Goal: Transaction & Acquisition: Purchase product/service

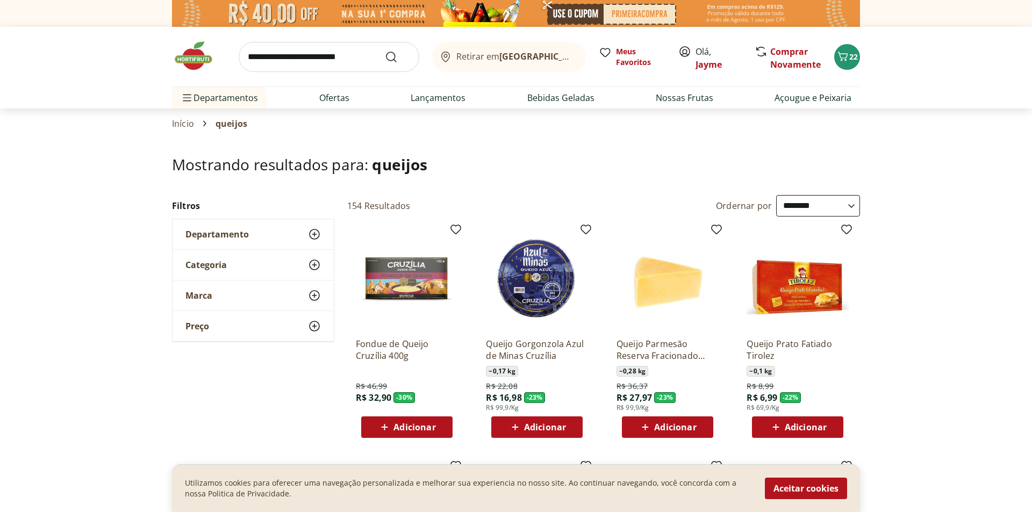
select select "**********"
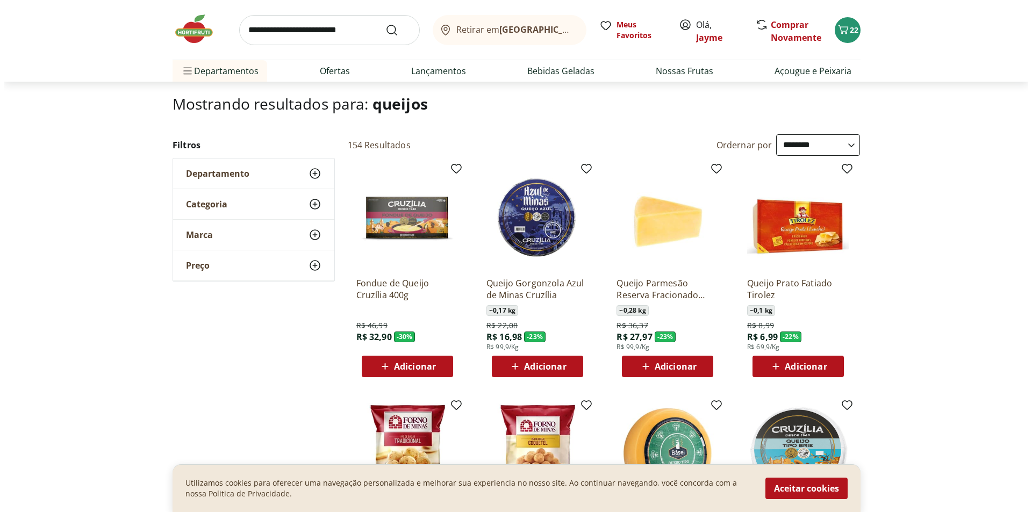
scroll to position [61, 0]
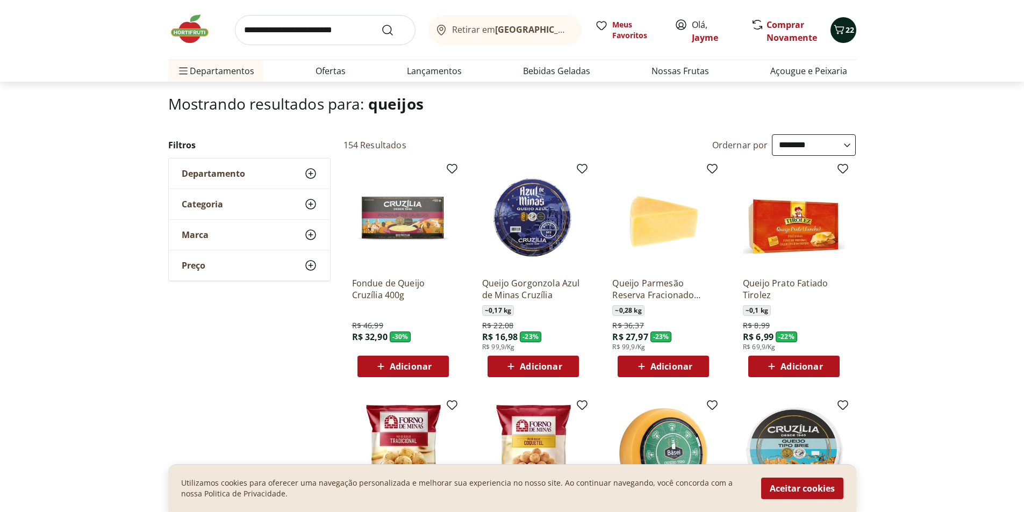
click at [844, 27] on icon "Carrinho" at bounding box center [839, 29] width 13 height 13
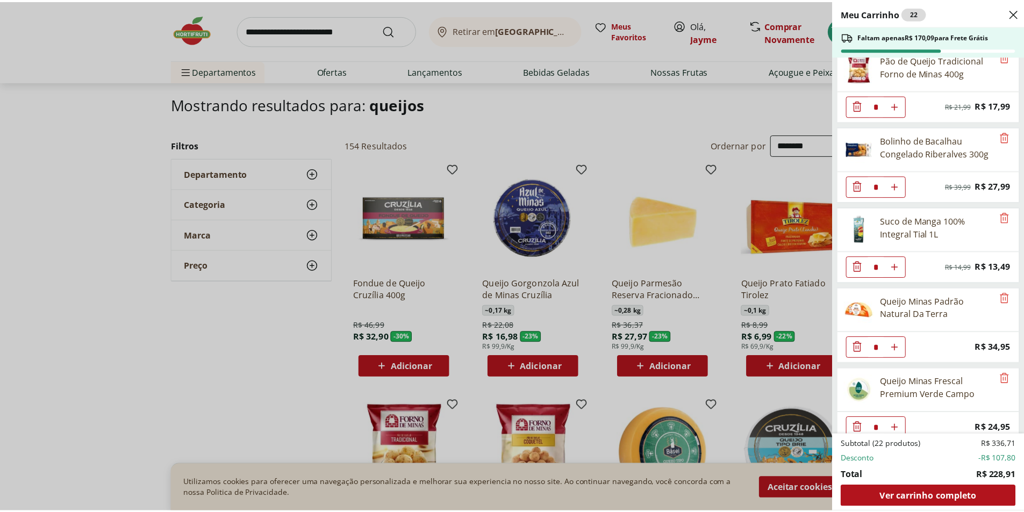
scroll to position [351, 0]
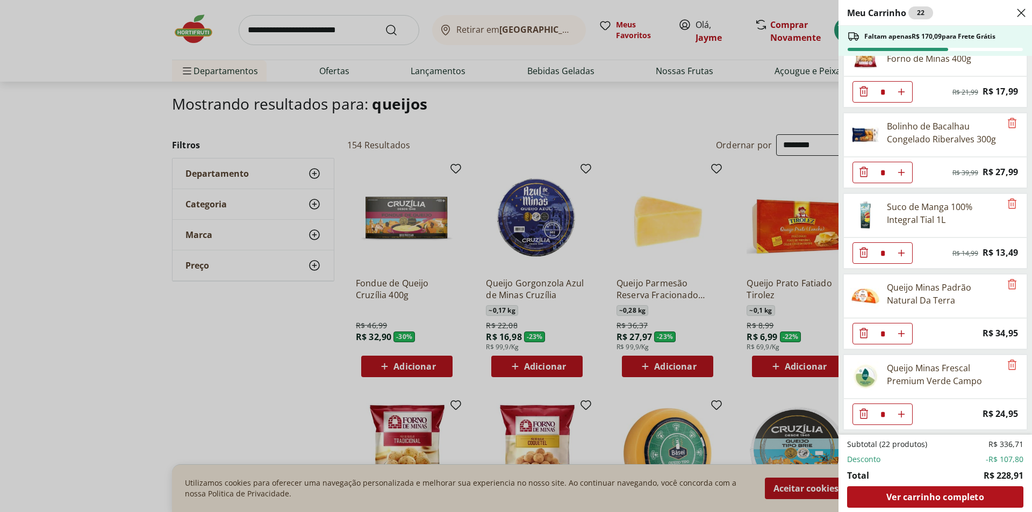
type input "*"
click at [455, 111] on div "Meu Carrinho 23 Faltam apenas R$ 145,14 para Frete Grátis Morango Bandeja 250g …" at bounding box center [516, 256] width 1032 height 512
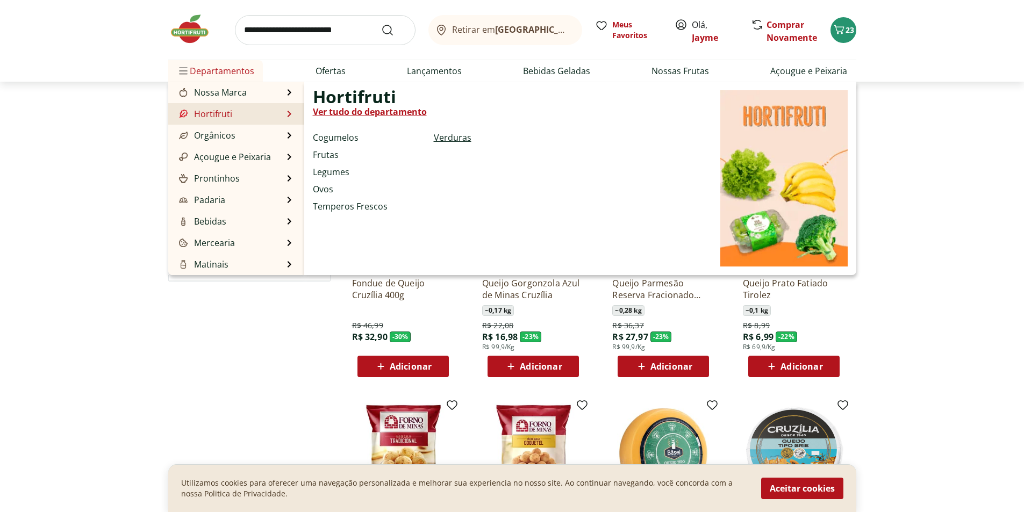
click at [458, 137] on link "Verduras" at bounding box center [453, 137] width 38 height 13
click at [450, 138] on link "Verduras" at bounding box center [453, 137] width 38 height 13
click at [440, 138] on link "Verduras" at bounding box center [453, 137] width 38 height 13
click at [441, 138] on link "Verduras" at bounding box center [453, 137] width 38 height 13
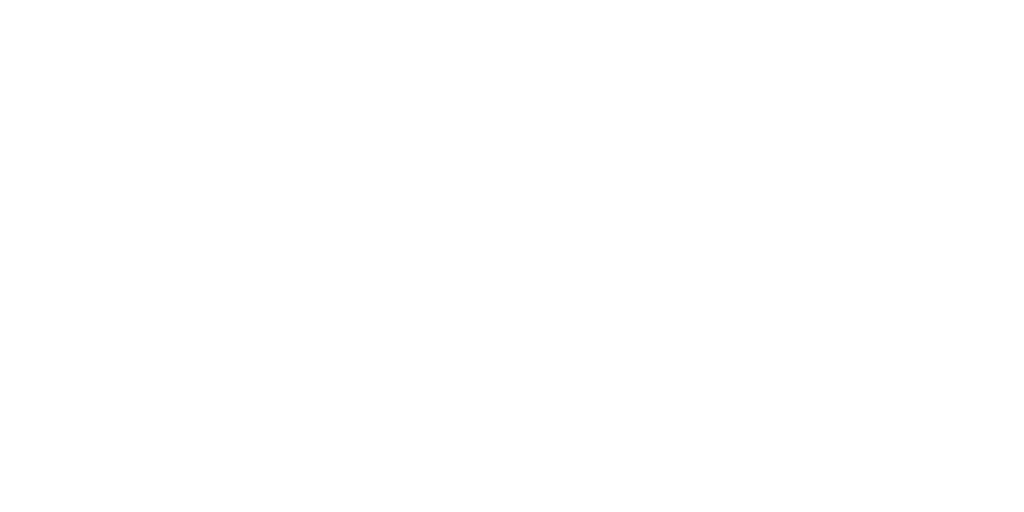
select select "**********"
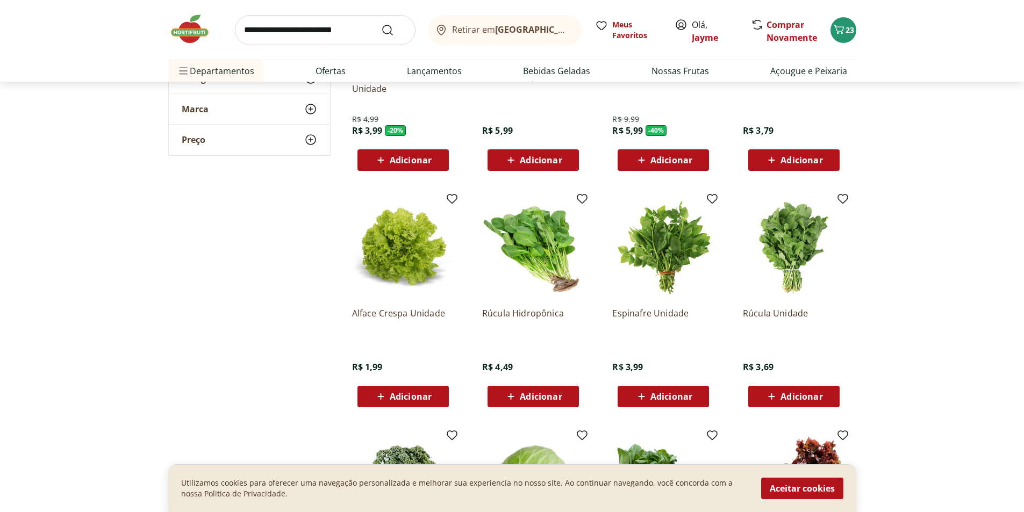
scroll to position [269, 0]
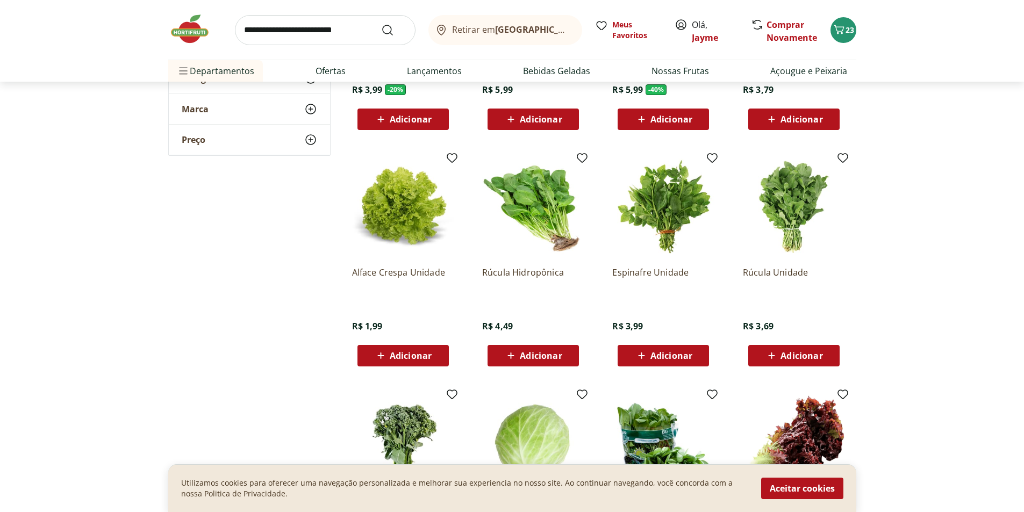
click at [800, 360] on span "Adicionar" at bounding box center [802, 356] width 42 height 9
click at [401, 352] on span "Adicionar" at bounding box center [411, 356] width 42 height 9
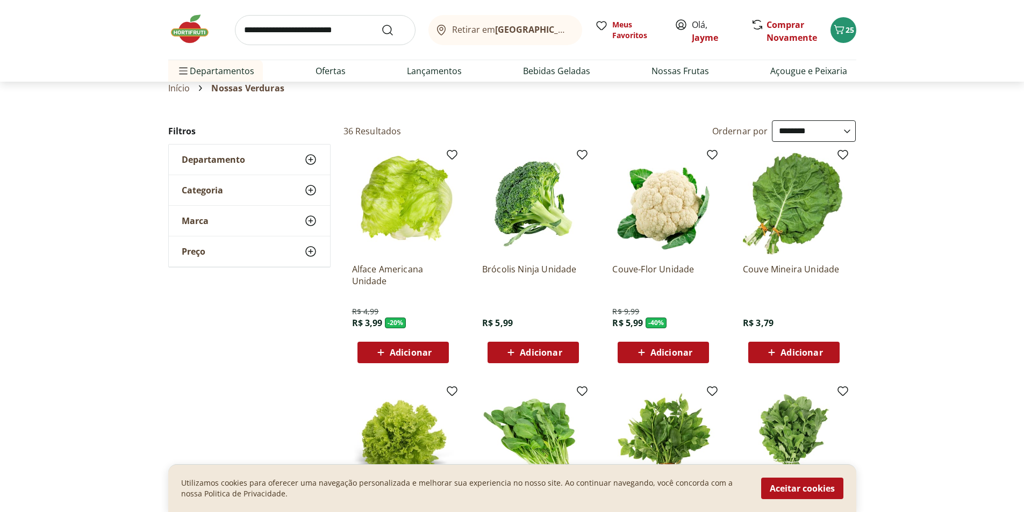
scroll to position [0, 0]
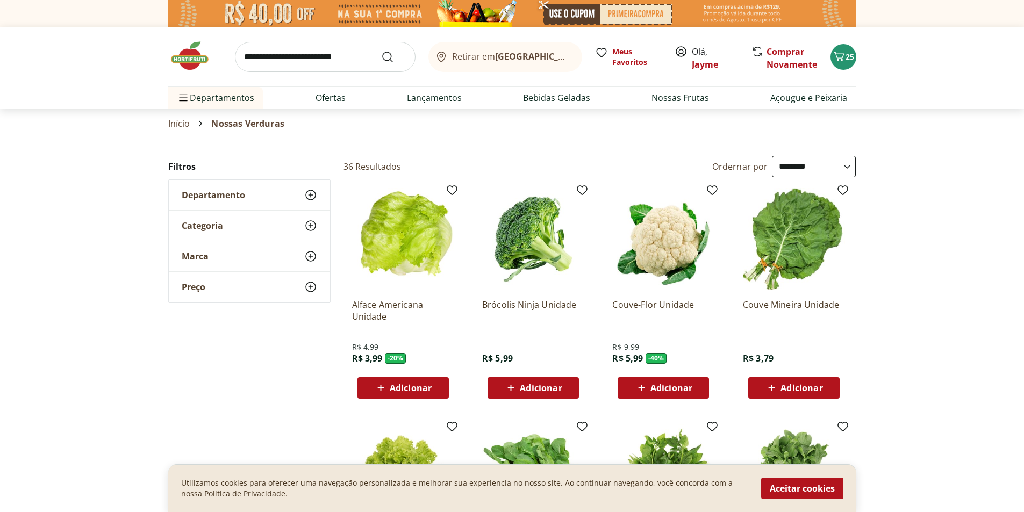
click at [774, 378] on button "Adicionar" at bounding box center [793, 388] width 91 height 22
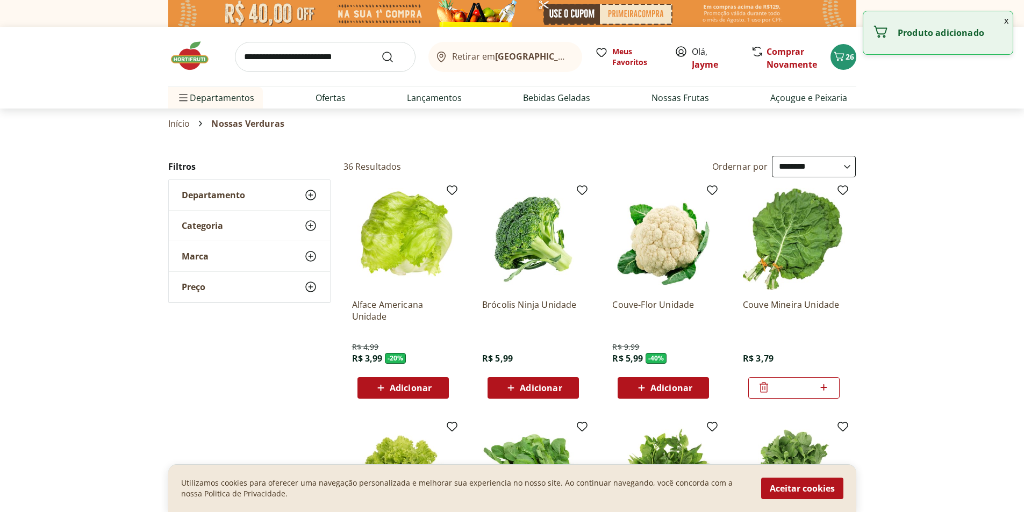
click at [823, 390] on icon at bounding box center [823, 387] width 13 height 13
type input "*"
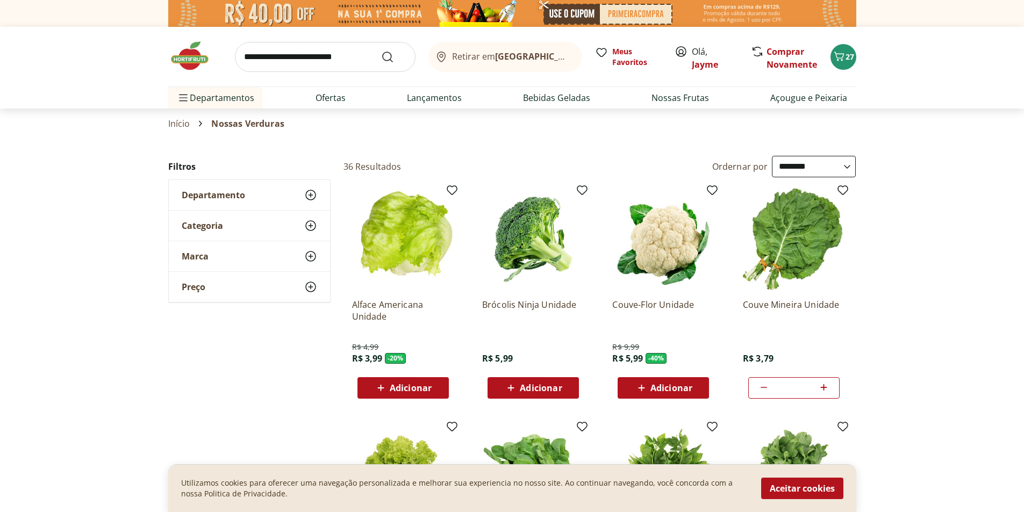
click at [290, 54] on input "search" at bounding box center [325, 57] width 181 height 30
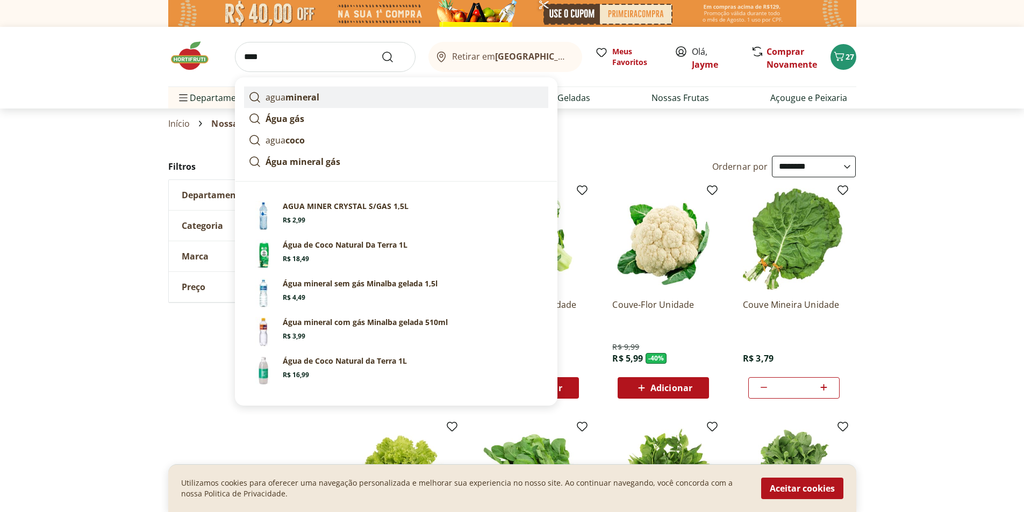
click at [299, 98] on strong "mineral" at bounding box center [303, 97] width 34 height 12
type input "**********"
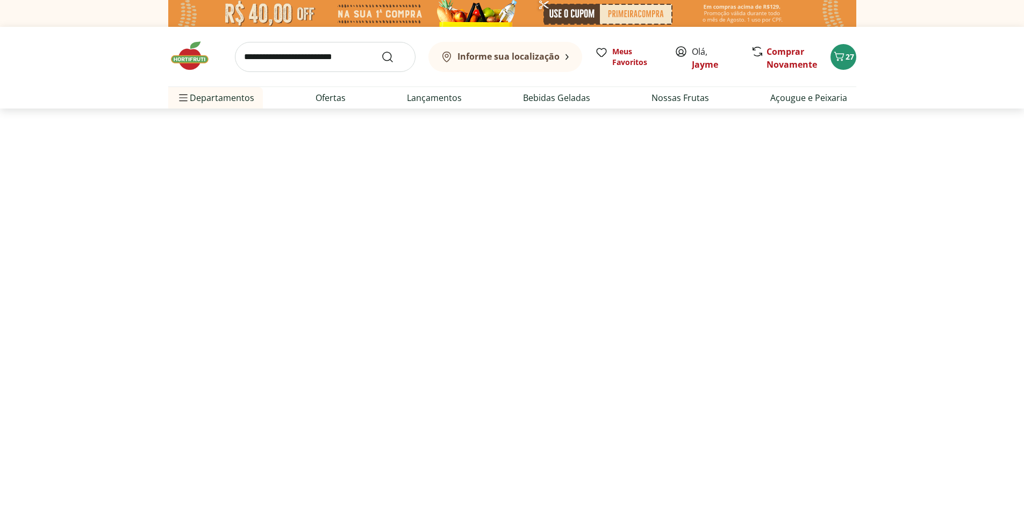
select select "**********"
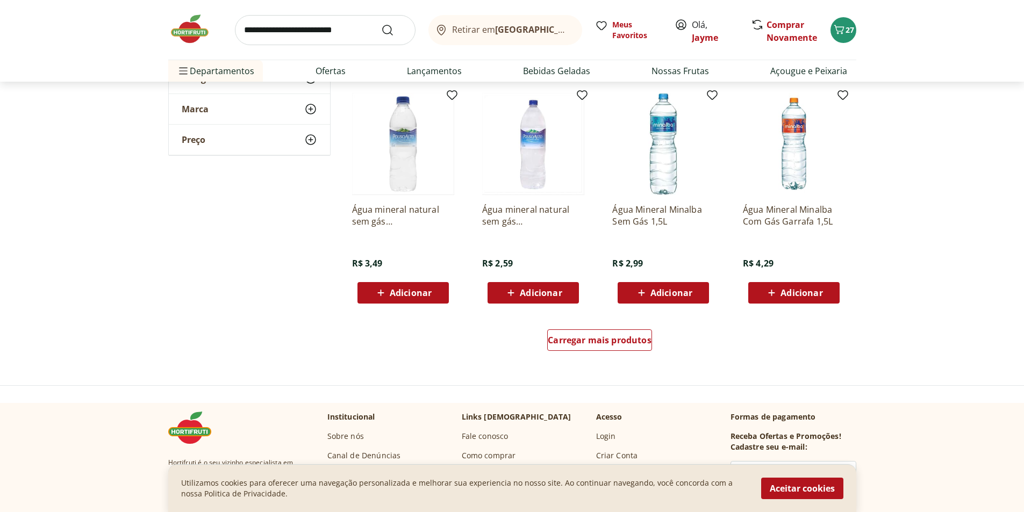
scroll to position [645, 0]
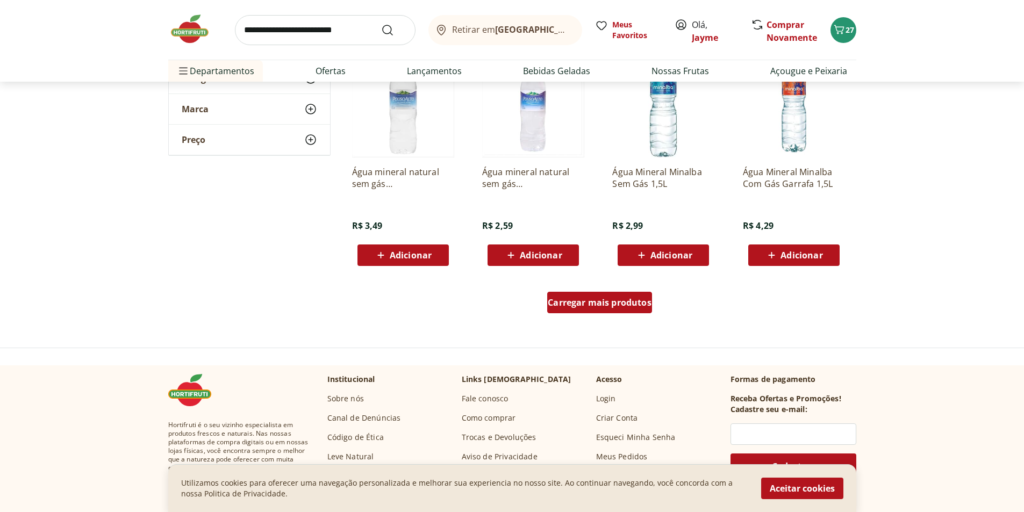
click at [609, 306] on span "Carregar mais produtos" at bounding box center [600, 302] width 104 height 9
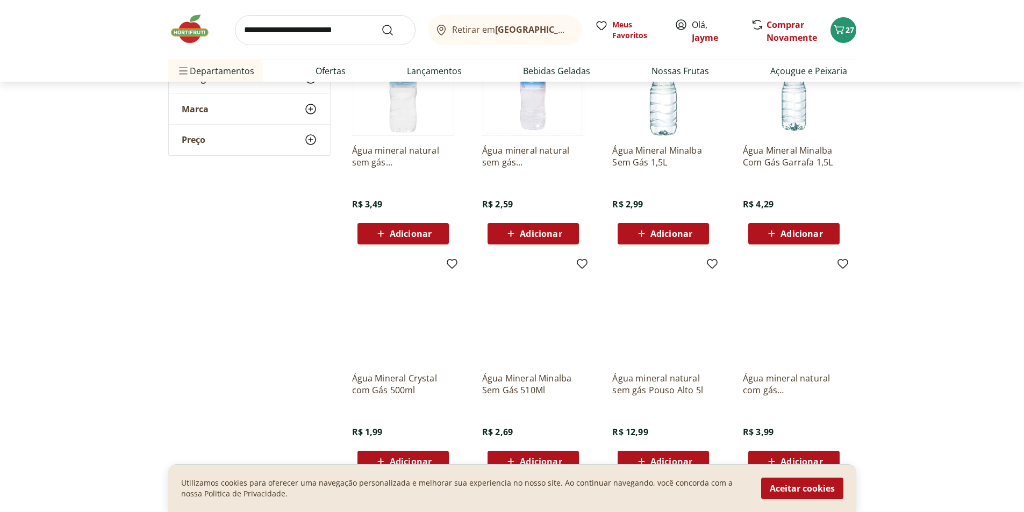
scroll to position [699, 0]
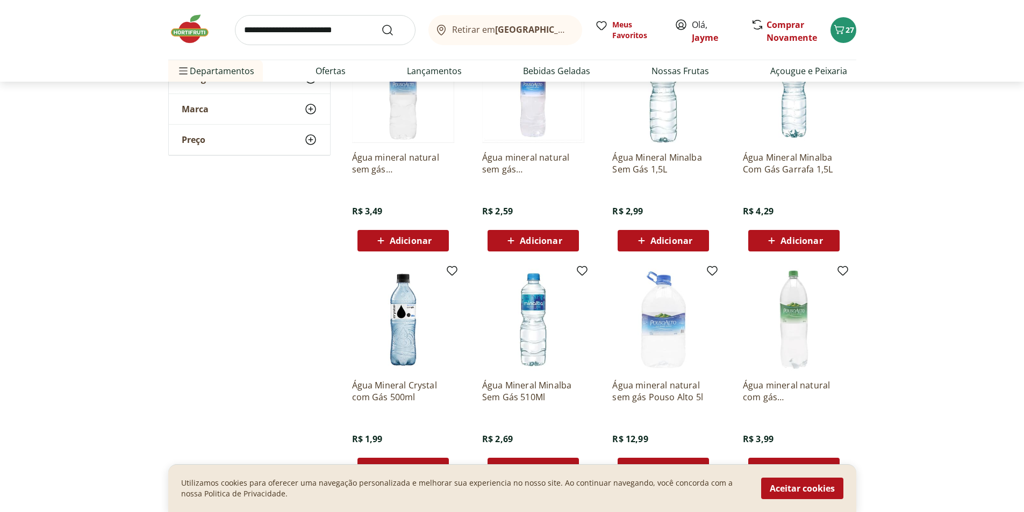
scroll to position [591, 0]
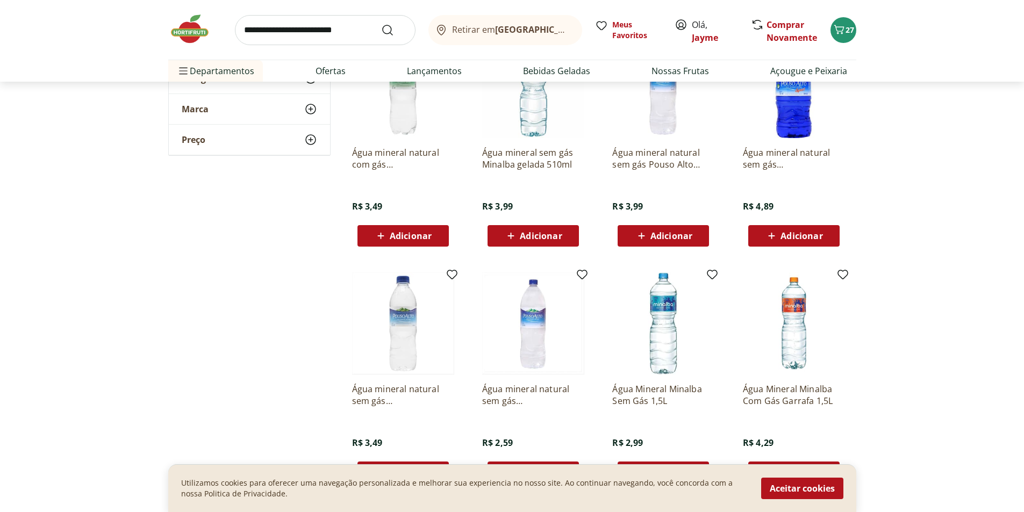
scroll to position [376, 0]
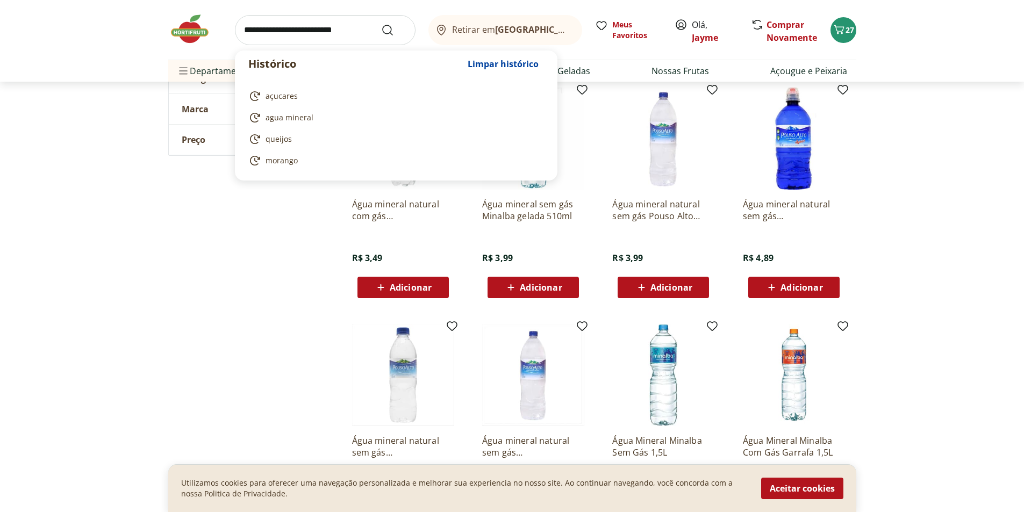
click at [323, 33] on input "search" at bounding box center [325, 30] width 181 height 30
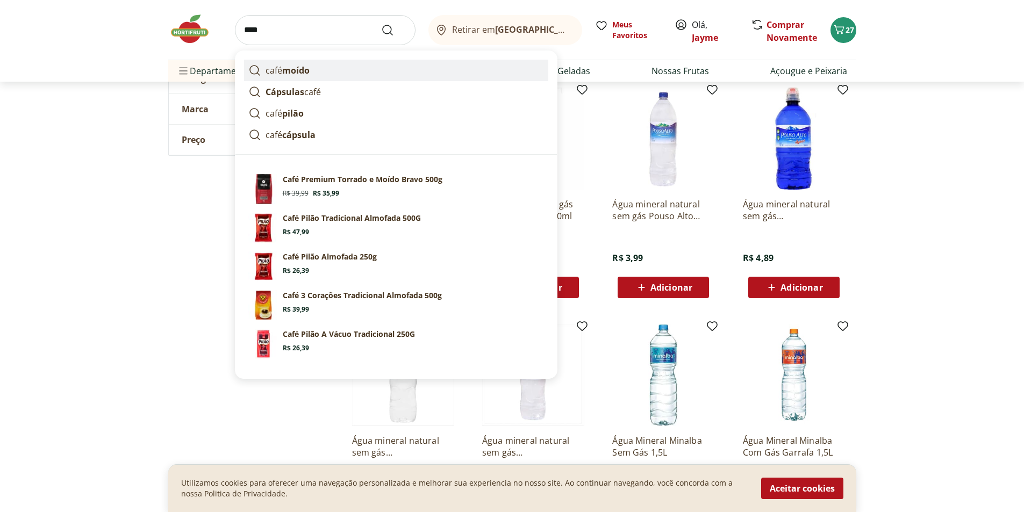
click at [330, 68] on link "café moído" at bounding box center [396, 71] width 304 height 22
type input "**********"
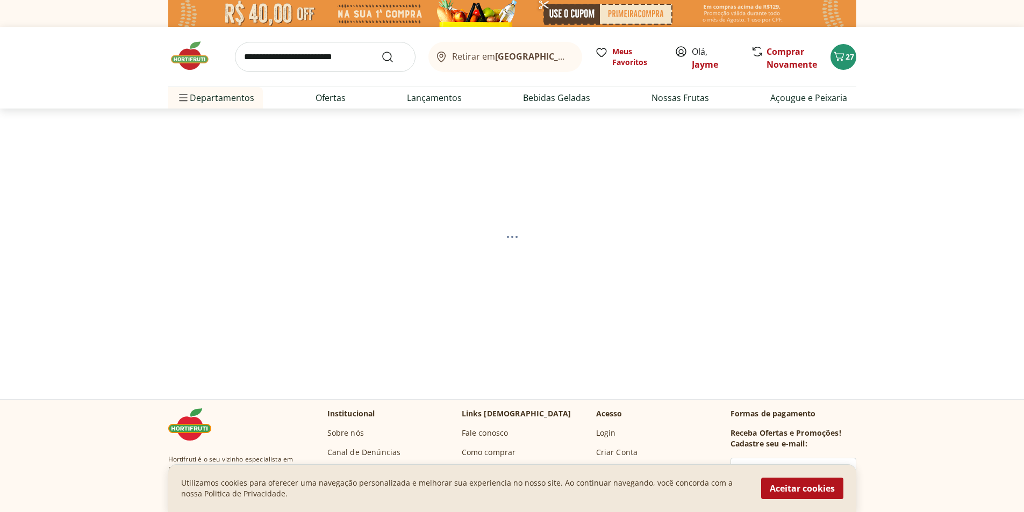
select select "**********"
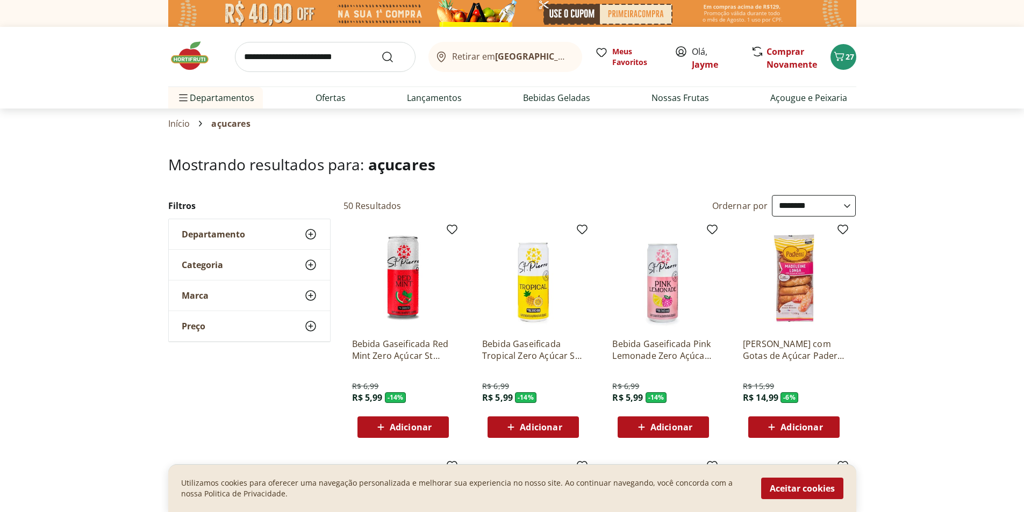
click at [305, 236] on icon at bounding box center [310, 234] width 13 height 13
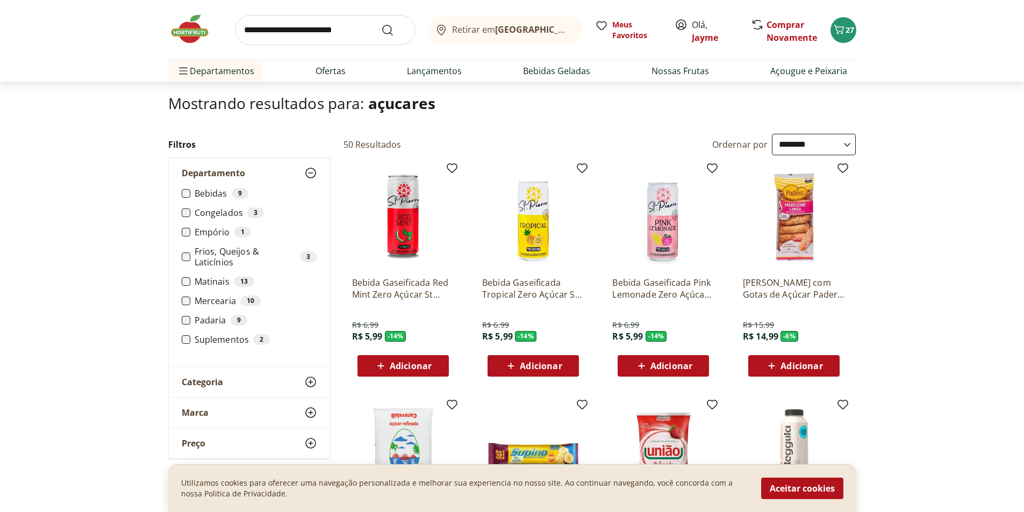
scroll to position [108, 0]
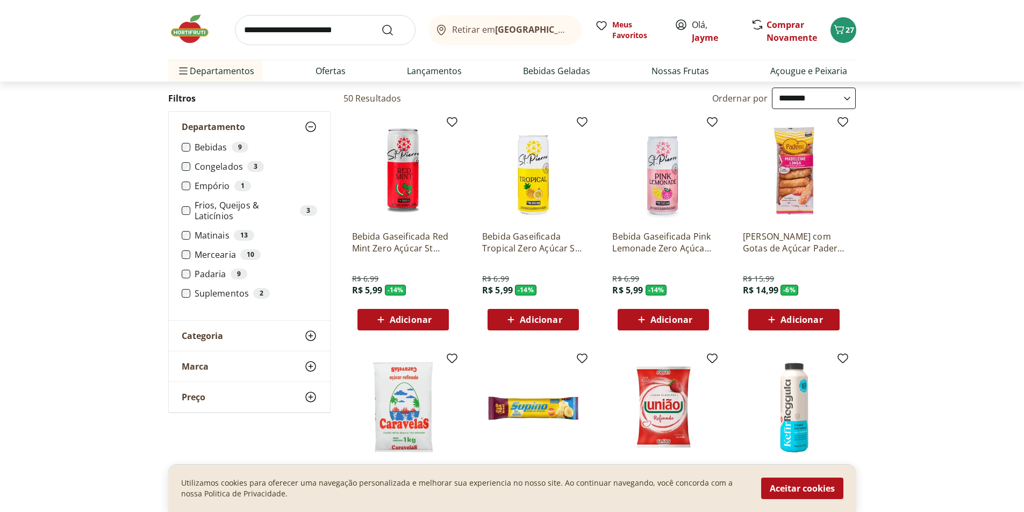
click at [312, 337] on icon at bounding box center [310, 336] width 13 height 13
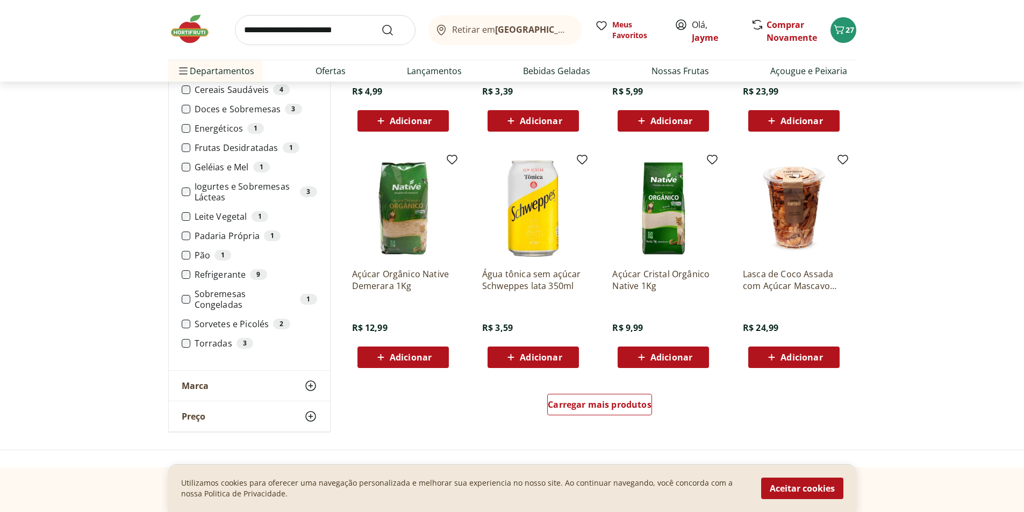
scroll to position [591, 0]
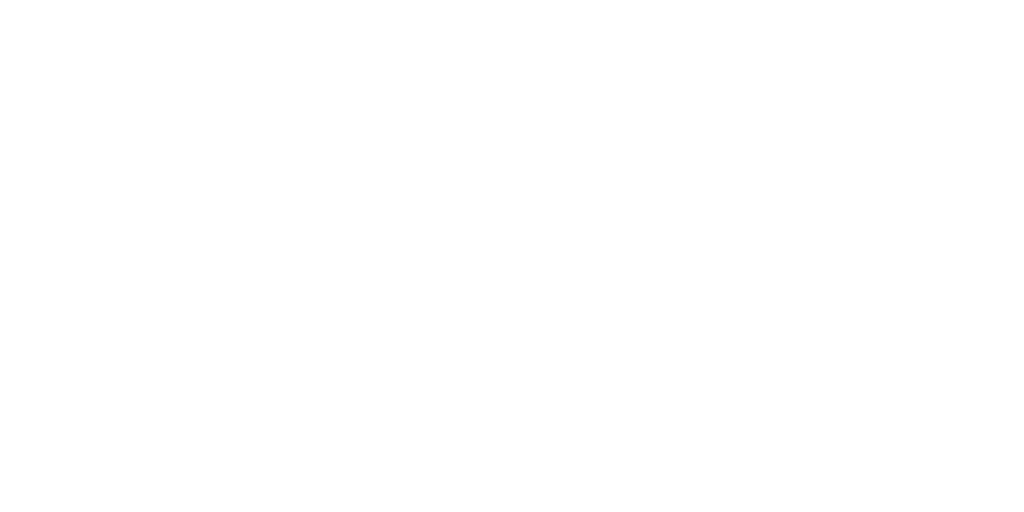
select select "**********"
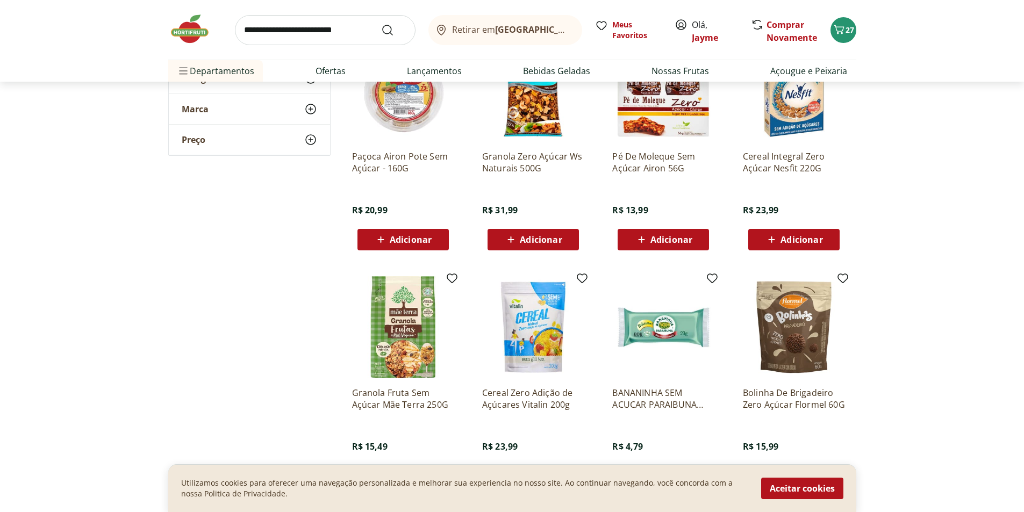
scroll to position [54, 0]
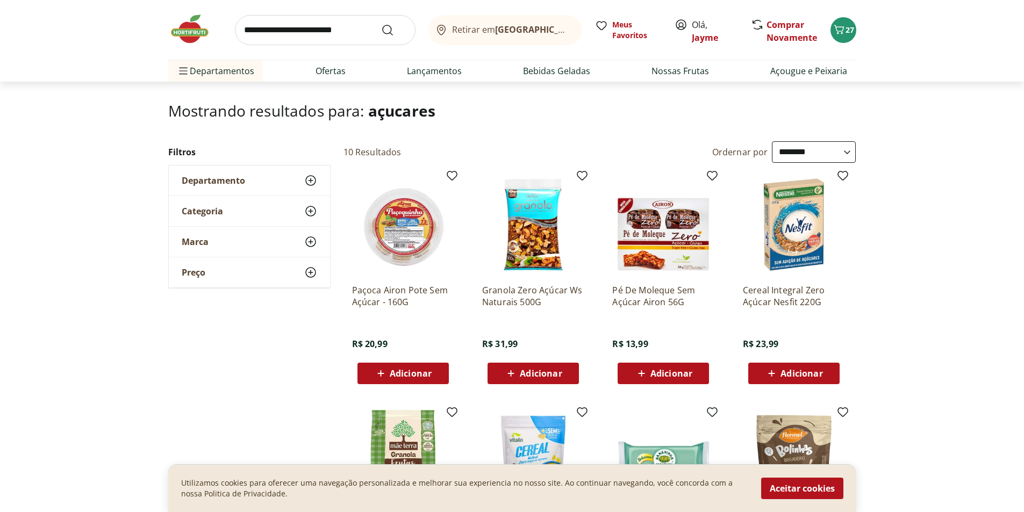
click at [308, 178] on icon at bounding box center [310, 180] width 13 height 13
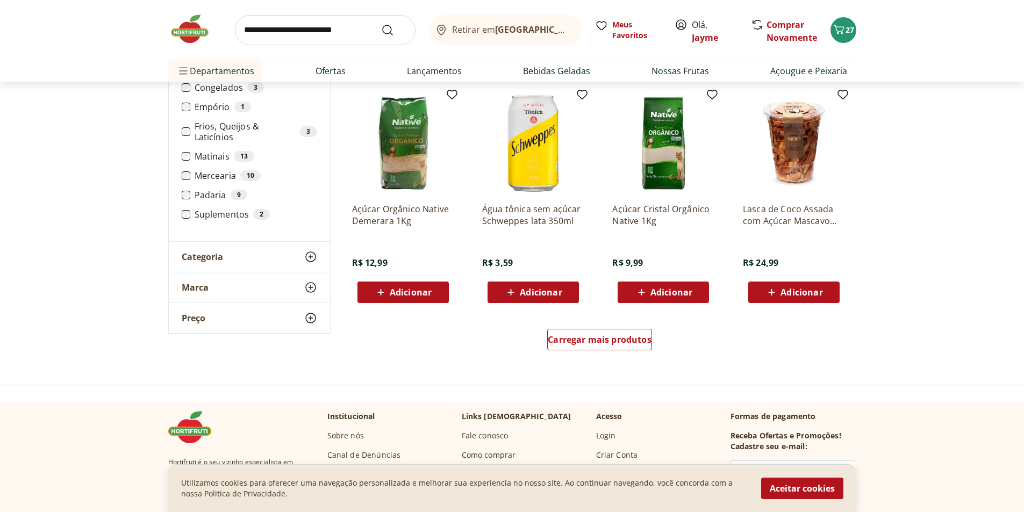
scroll to position [645, 0]
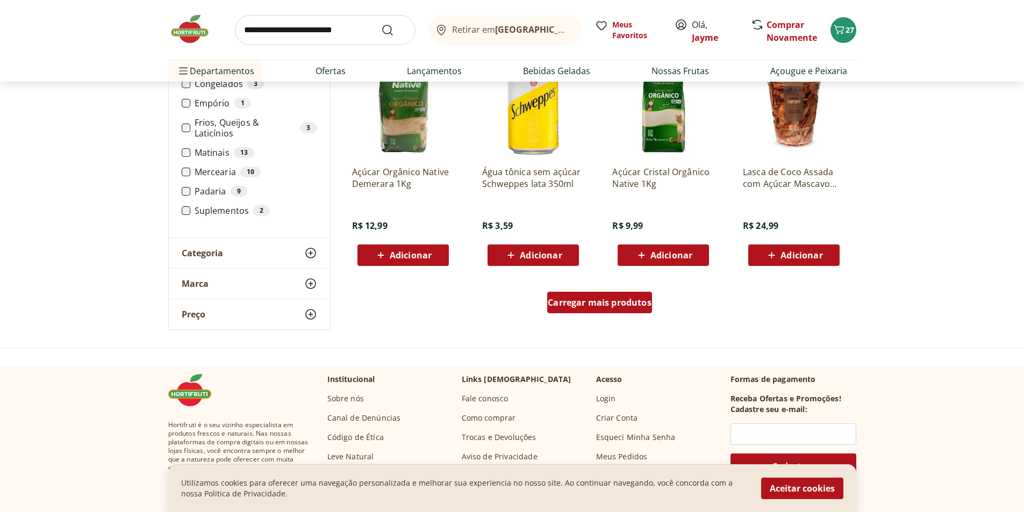
click at [629, 303] on span "Carregar mais produtos" at bounding box center [600, 302] width 104 height 9
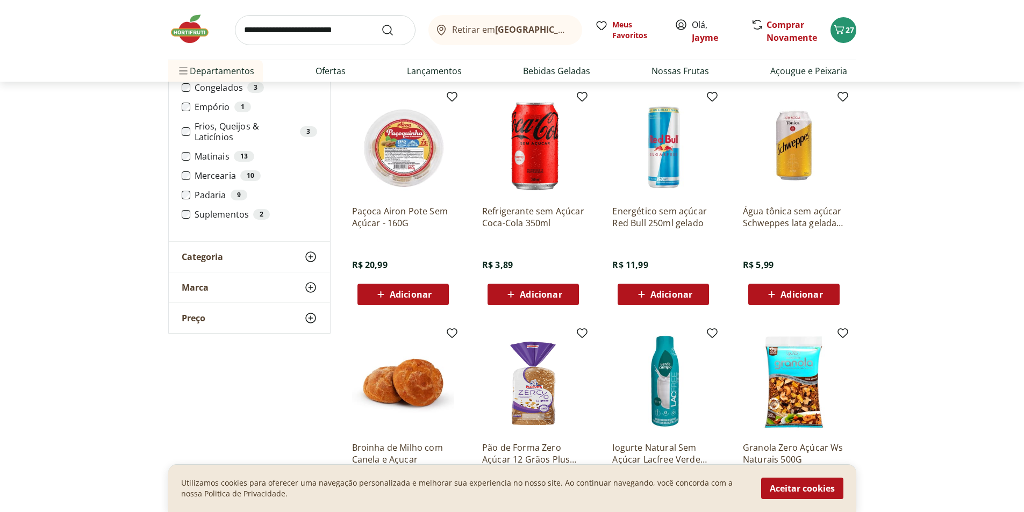
scroll to position [860, 0]
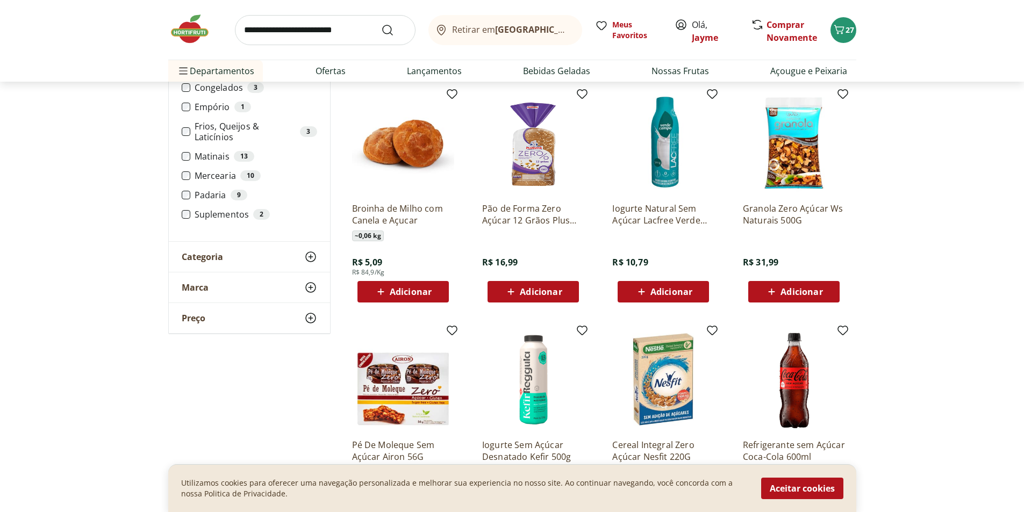
scroll to position [1237, 0]
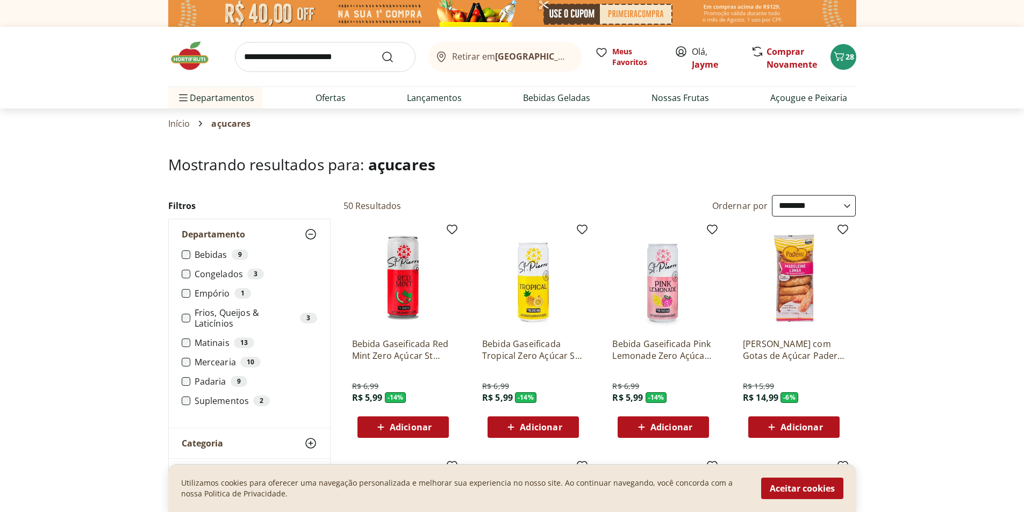
click at [195, 59] on img at bounding box center [195, 56] width 54 height 32
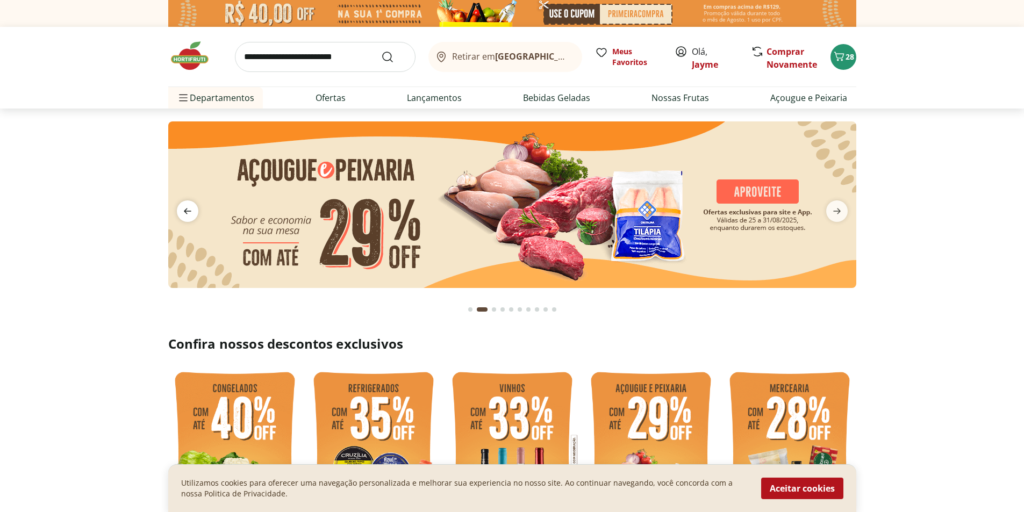
click at [194, 211] on span "previous" at bounding box center [188, 212] width 22 height 22
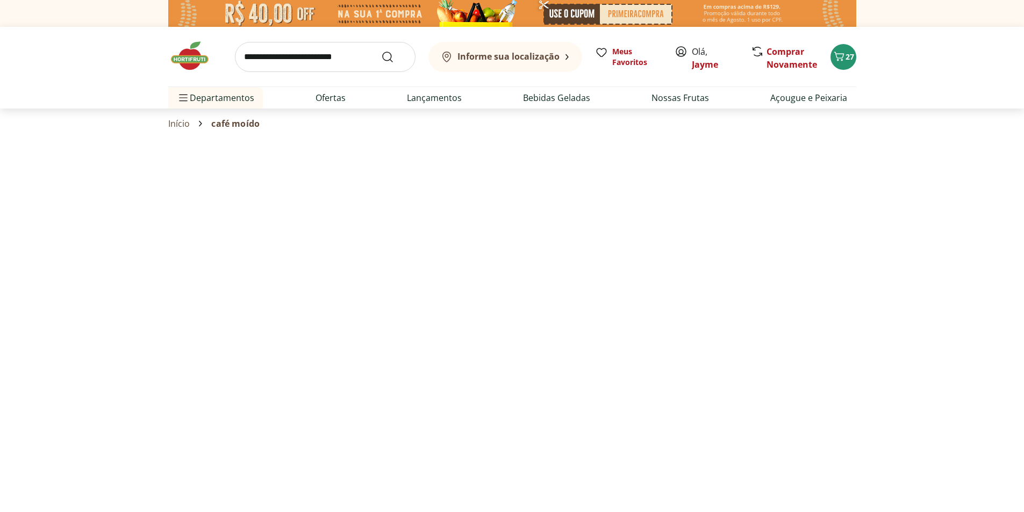
select select "**********"
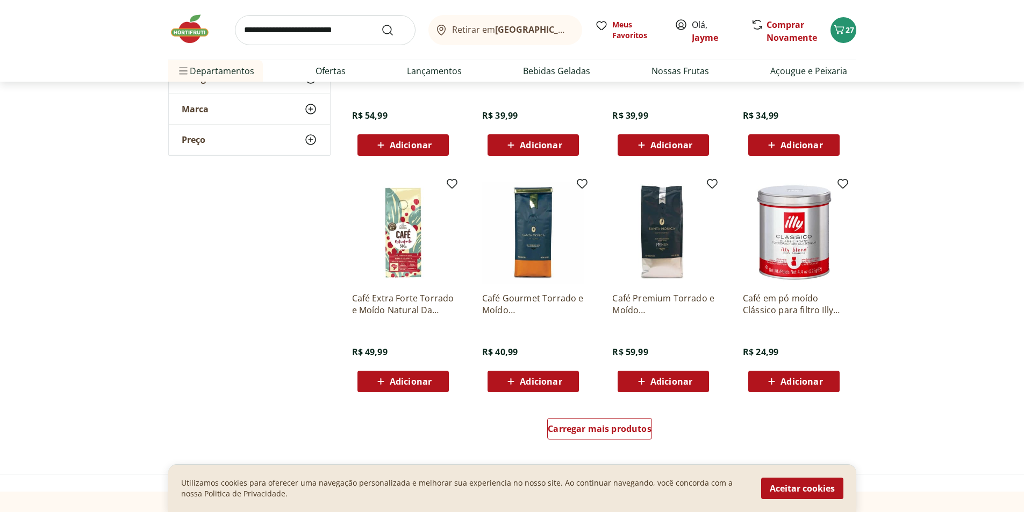
scroll to position [591, 0]
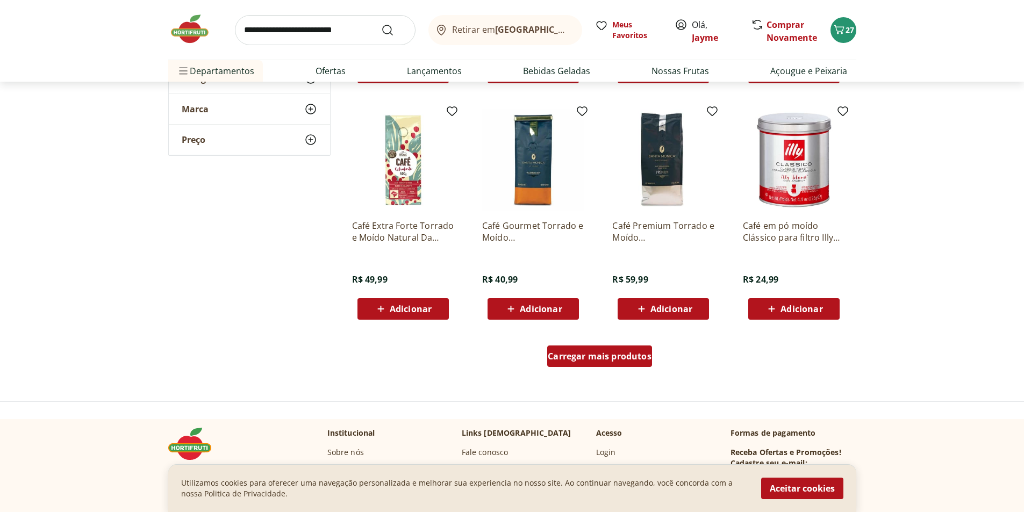
click at [601, 359] on span "Carregar mais produtos" at bounding box center [600, 356] width 104 height 9
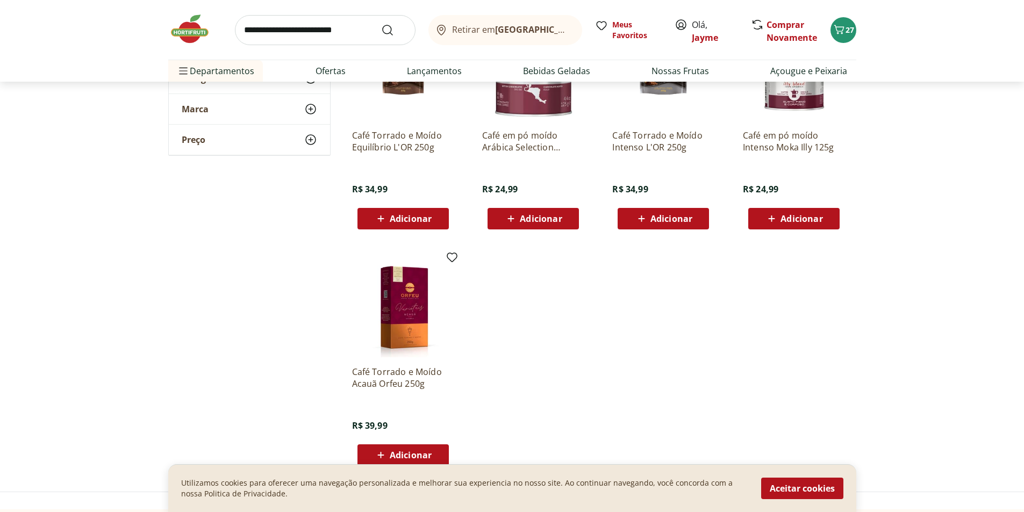
scroll to position [914, 0]
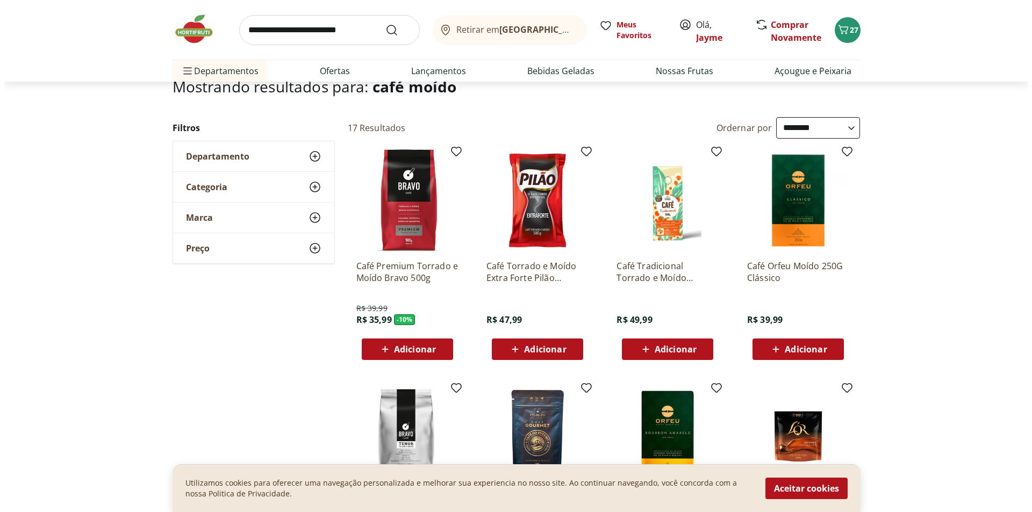
scroll to position [54, 0]
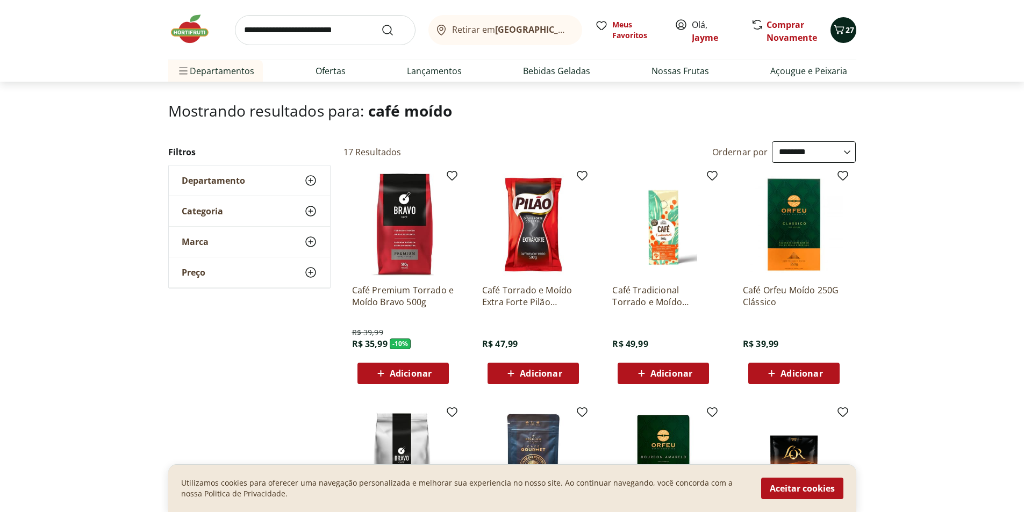
click at [842, 28] on icon "Carrinho" at bounding box center [839, 29] width 13 height 13
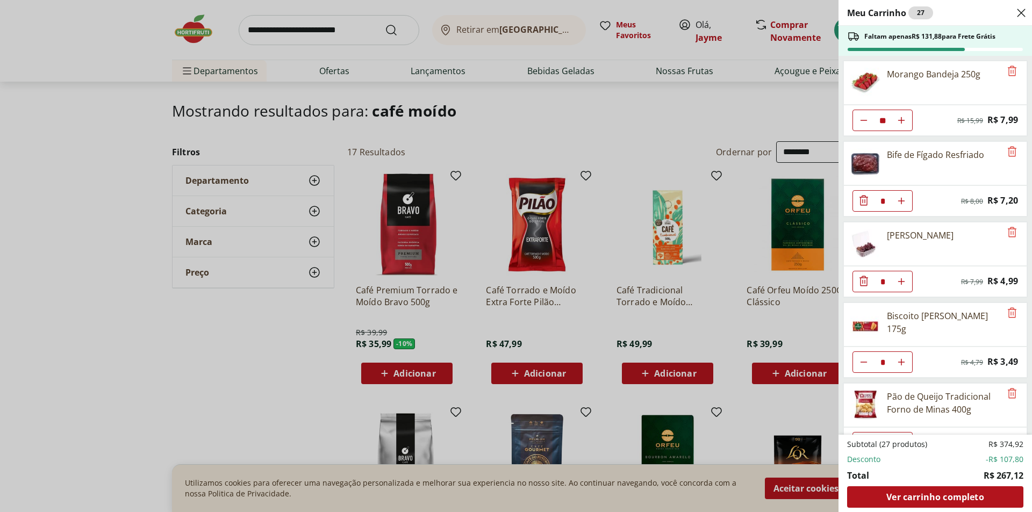
click at [400, 373] on div "Meu Carrinho 27 Faltam apenas R$ 131,88 para Frete Grátis Morango Bandeja 250g …" at bounding box center [516, 256] width 1032 height 512
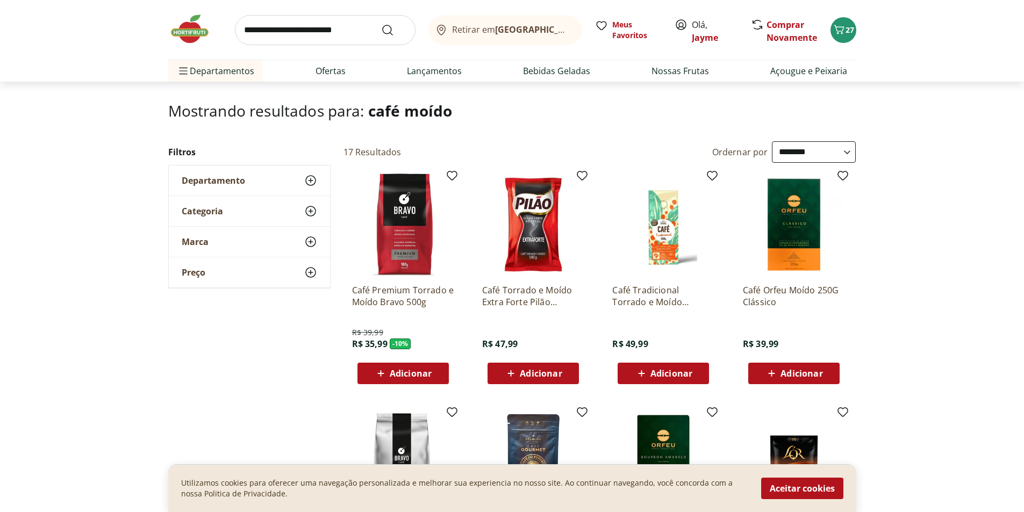
click at [400, 373] on span "Adicionar" at bounding box center [411, 373] width 42 height 9
click at [839, 33] on icon "Carrinho" at bounding box center [839, 29] width 10 height 9
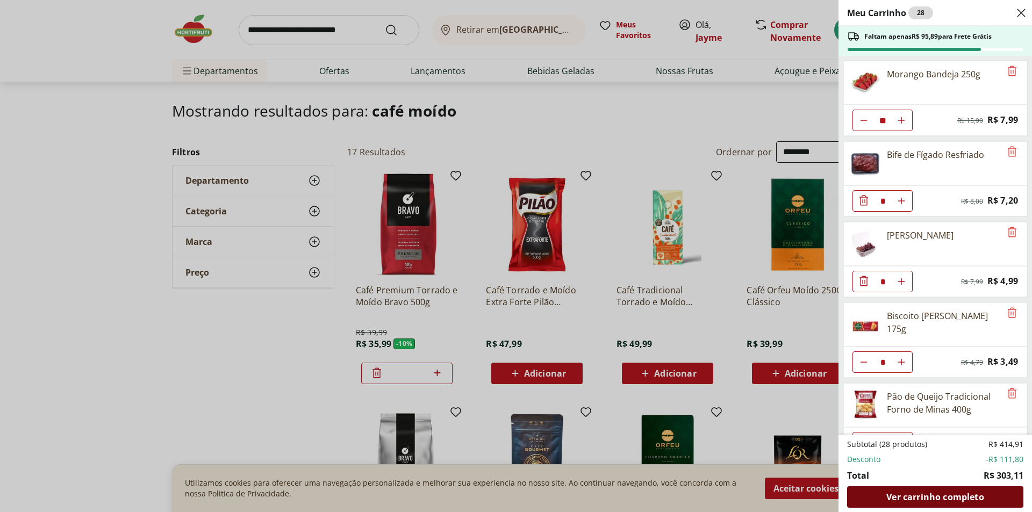
click at [908, 493] on span "Ver carrinho completo" at bounding box center [935, 497] width 97 height 9
